Goal: Transaction & Acquisition: Purchase product/service

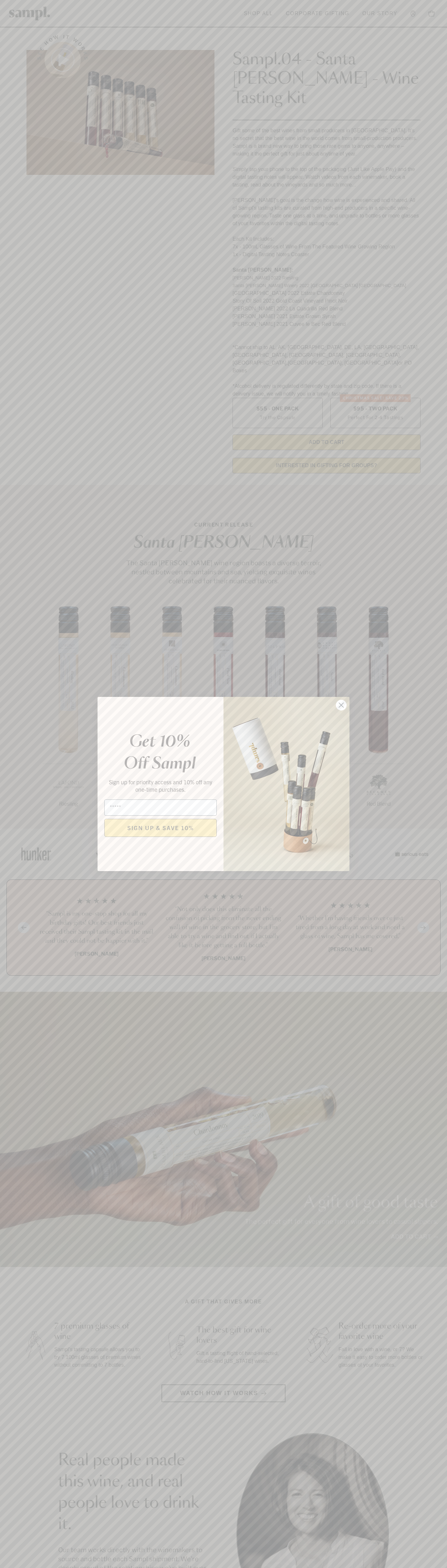
click at [341, 705] on icon "Close dialog" at bounding box center [341, 705] width 4 height 4
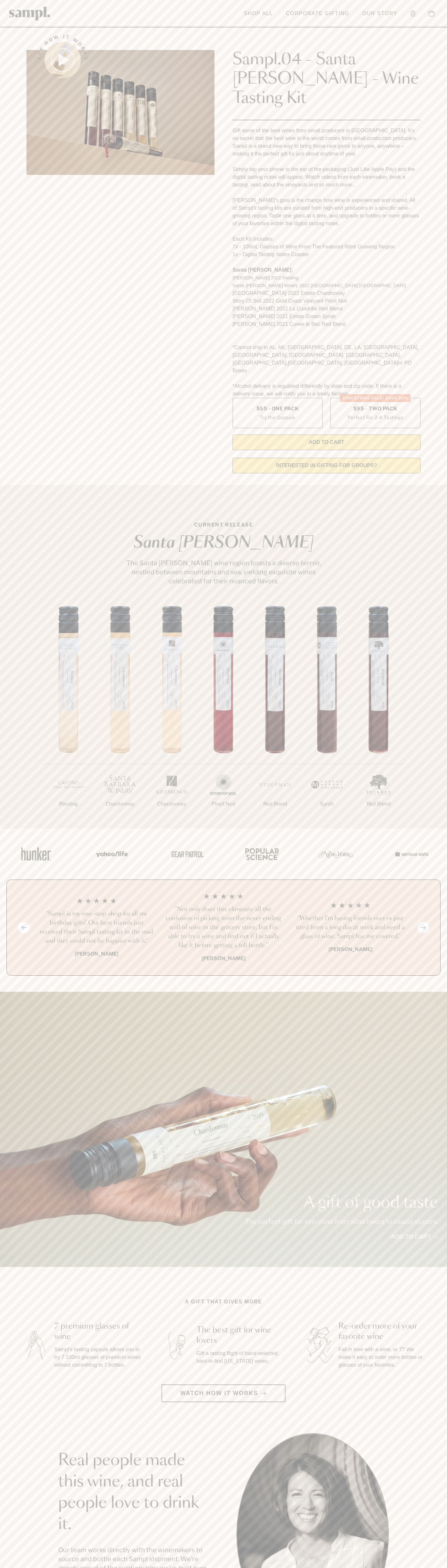
click at [178, 30] on div "See how it works" at bounding box center [120, 252] width 188 height 453
click at [432, 44] on section "See how it works Sampl.04 - Santa Barbara - Wine Tasting Kit Gift some of the b…" at bounding box center [224, 252] width 447 height 453
click at [140, 1567] on html "Skip to main content Toggle navigation menu Shop All Corporate Gifting Our Stor…" at bounding box center [224, 1304] width 447 height 2608
click at [32, 1365] on main "See how it works Sampl.04 - Santa Barbara - Wine Tasting Kit Gift some of the b…" at bounding box center [224, 1229] width 447 height 2458
click at [375, 398] on label "Christmas SALE! Save 20% $95 - Two Pack Perfect For 2-4 Tastings" at bounding box center [375, 413] width 90 height 30
